Goal: Task Accomplishment & Management: Use online tool/utility

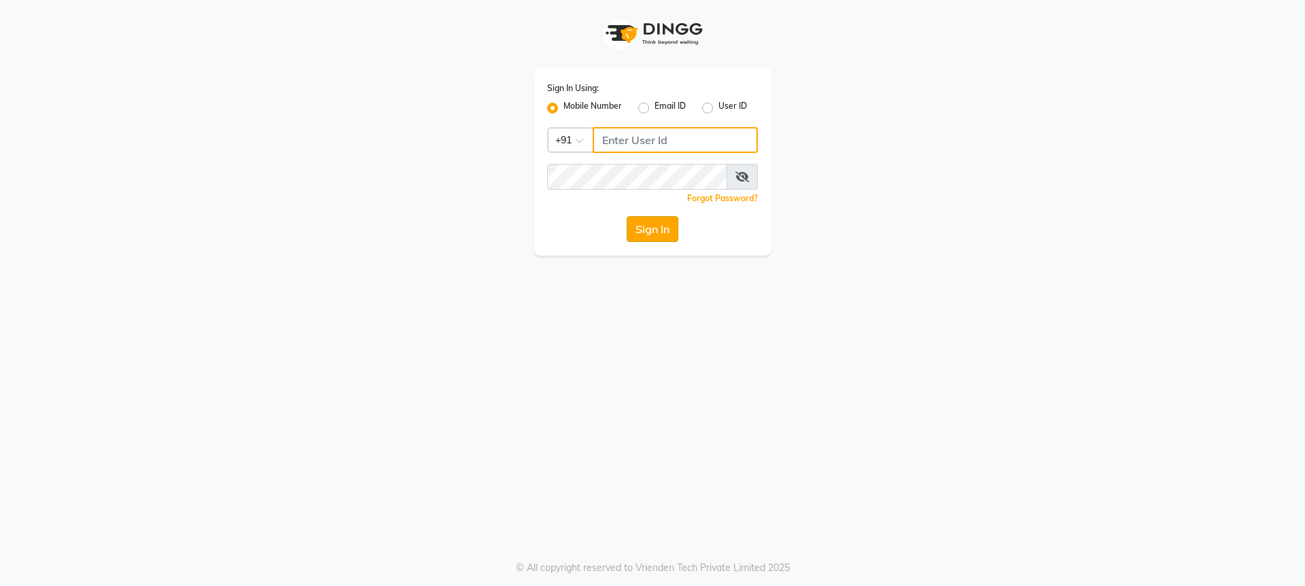
type input "8076415012"
click at [653, 226] on button "Sign In" at bounding box center [653, 229] width 52 height 26
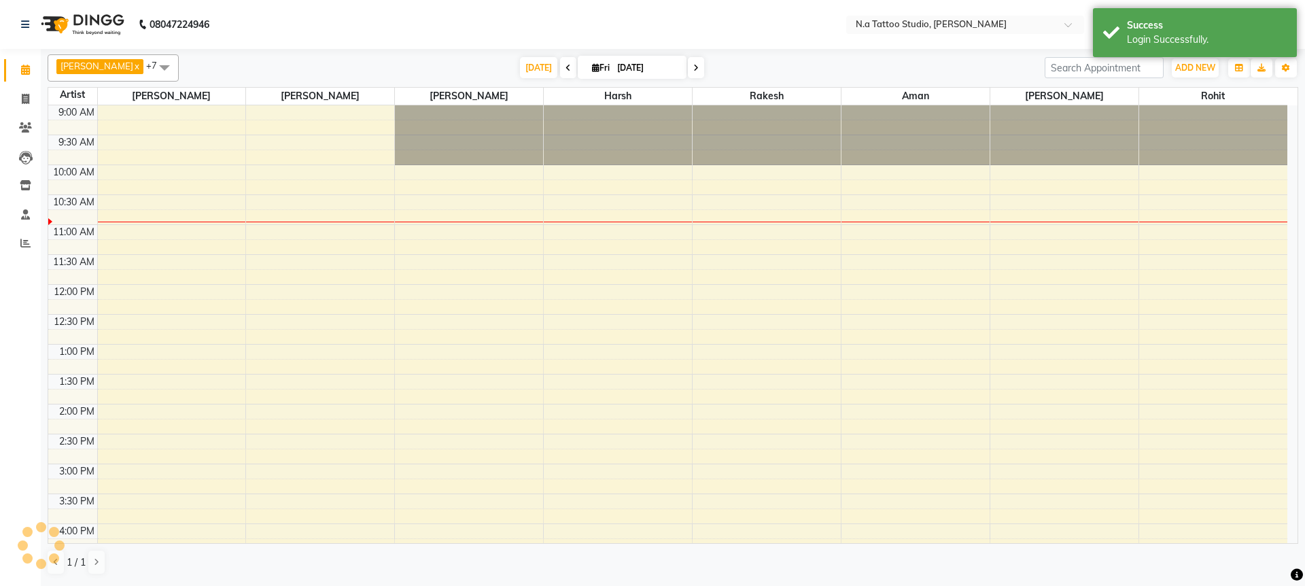
select select "en"
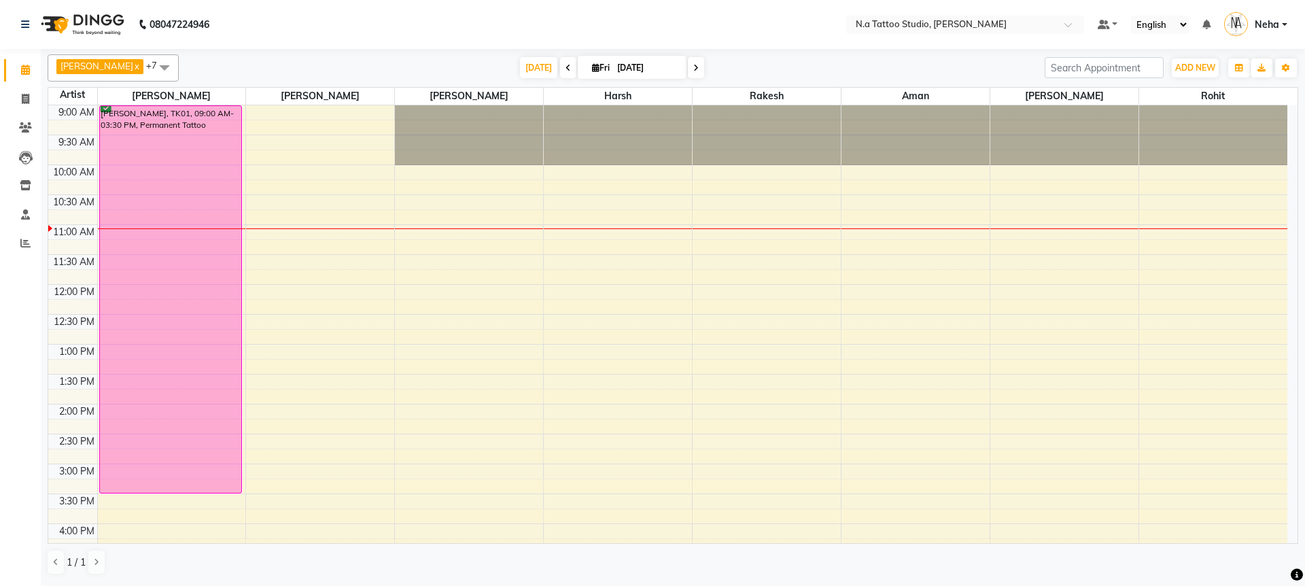
click at [946, 61] on div "[DATE] [DATE]" at bounding box center [612, 68] width 853 height 20
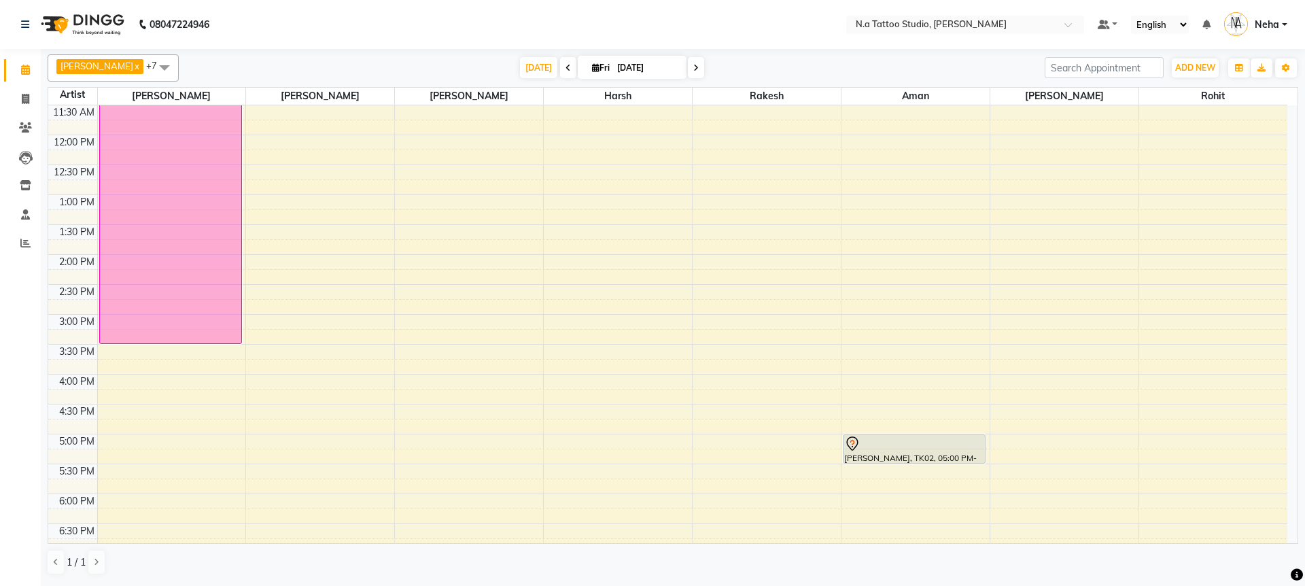
scroll to position [181, 0]
